Goal: Task Accomplishment & Management: Use online tool/utility

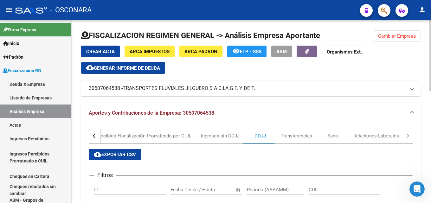
click at [190, 54] on span "ARCA Padrón" at bounding box center [201, 52] width 33 height 6
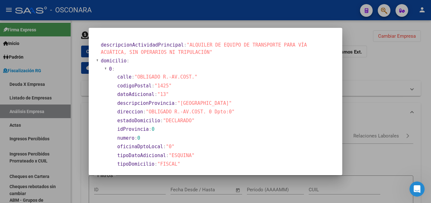
drag, startPoint x: 148, startPoint y: 114, endPoint x: 206, endPoint y: 113, distance: 57.4
click at [206, 113] on span ""OBLIGADO R.-AV.COST. 0 Dpto:0"" at bounding box center [190, 112] width 89 height 6
copy span "OBLIGADO R.-AV.COST. 0"
click at [360, 88] on div at bounding box center [215, 101] width 431 height 203
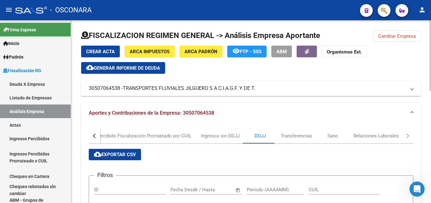
drag, startPoint x: 88, startPoint y: 90, endPoint x: 119, endPoint y: 90, distance: 31.4
click at [119, 90] on mat-expansion-panel-header "30507064538 - TRANSPORTES FLUVIALES JILGUERO S A C.I.A.G.F. Y DE T." at bounding box center [251, 88] width 340 height 15
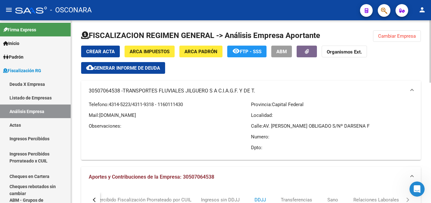
copy mat-panel-title "30507064538"
drag, startPoint x: 260, startPoint y: 93, endPoint x: 208, endPoint y: 95, distance: 52.1
click at [209, 95] on mat-expansion-panel-header "30507064538 - TRANSPORTES FLUVIALES JILGUERO S A C.I.A.G.F. Y DE T." at bounding box center [251, 91] width 340 height 20
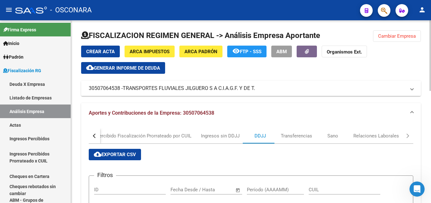
click at [255, 86] on span "TRANSPORTES FLUVIALES JILGUERO S A C.I.A.G.F. Y DE T." at bounding box center [189, 88] width 133 height 7
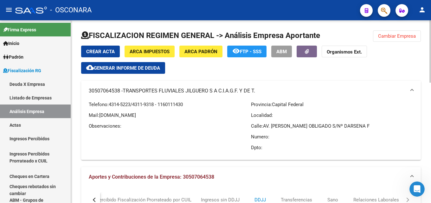
click at [113, 69] on span "Generar informe de deuda" at bounding box center [127, 68] width 66 height 6
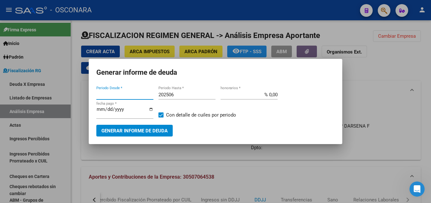
type input "212201"
click at [158, 126] on button "Generar informe de deuda" at bounding box center [134, 131] width 76 height 12
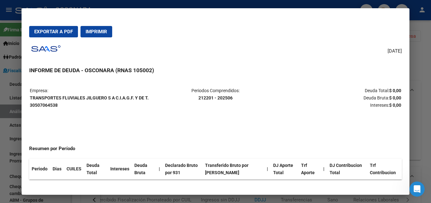
drag, startPoint x: 150, startPoint y: 97, endPoint x: 30, endPoint y: 99, distance: 119.2
click at [30, 99] on p "Empresa: TRANSPORTES FLUVIALES JILGUERO S A C.I.A.G.F. Y DE T. 30507064538" at bounding box center [91, 98] width 123 height 22
copy strong "TRANSPORTES FLUVIALES JILGUERO S A C.I.A.G.F. Y DE T."
click at [431, 107] on div at bounding box center [215, 101] width 431 height 203
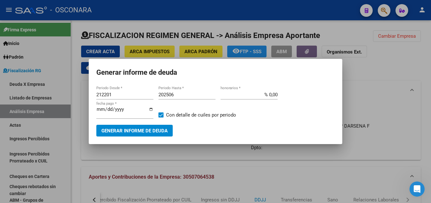
click at [387, 86] on div at bounding box center [215, 101] width 431 height 203
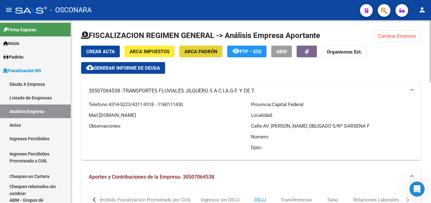
click at [208, 50] on span "ARCA Padrón" at bounding box center [201, 52] width 33 height 6
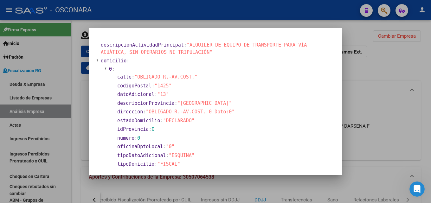
drag, startPoint x: 149, startPoint y: 112, endPoint x: 206, endPoint y: 112, distance: 57.7
click at [206, 112] on span ""OBLIGADO R.-AV.COST. 0 Dpto:0"" at bounding box center [190, 112] width 89 height 6
copy span "OBLIGADO R.-AV.COST. 0"
click at [390, 71] on div at bounding box center [215, 101] width 431 height 203
